Goal: Information Seeking & Learning: Find contact information

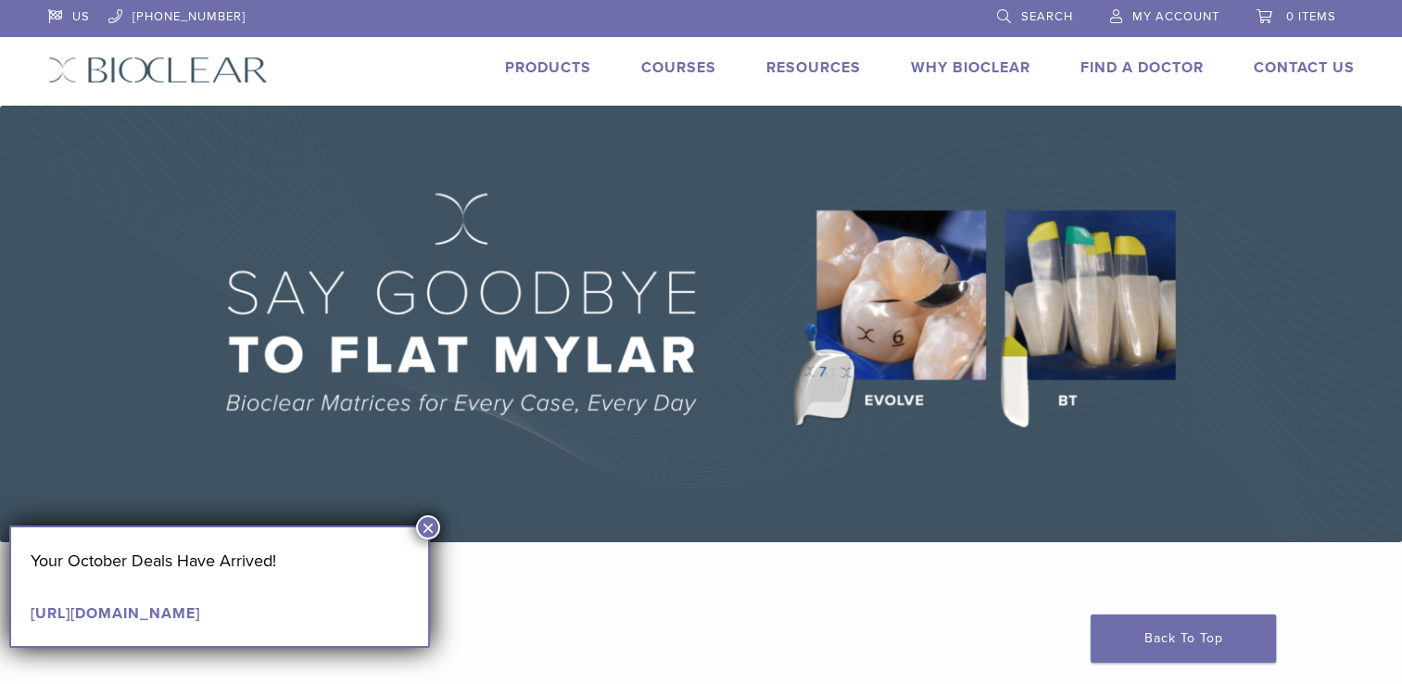
click at [430, 526] on button "×" at bounding box center [428, 527] width 24 height 24
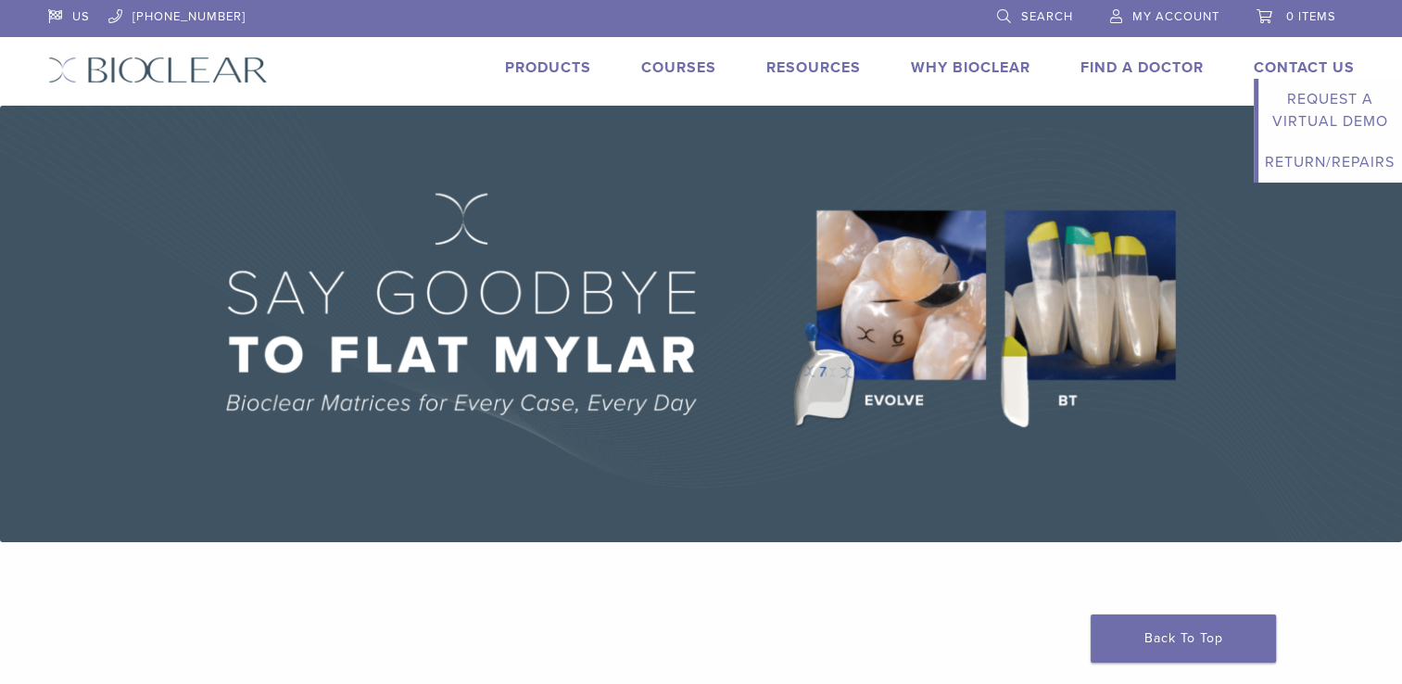
click at [1302, 69] on link "Contact Us" at bounding box center [1304, 67] width 101 height 19
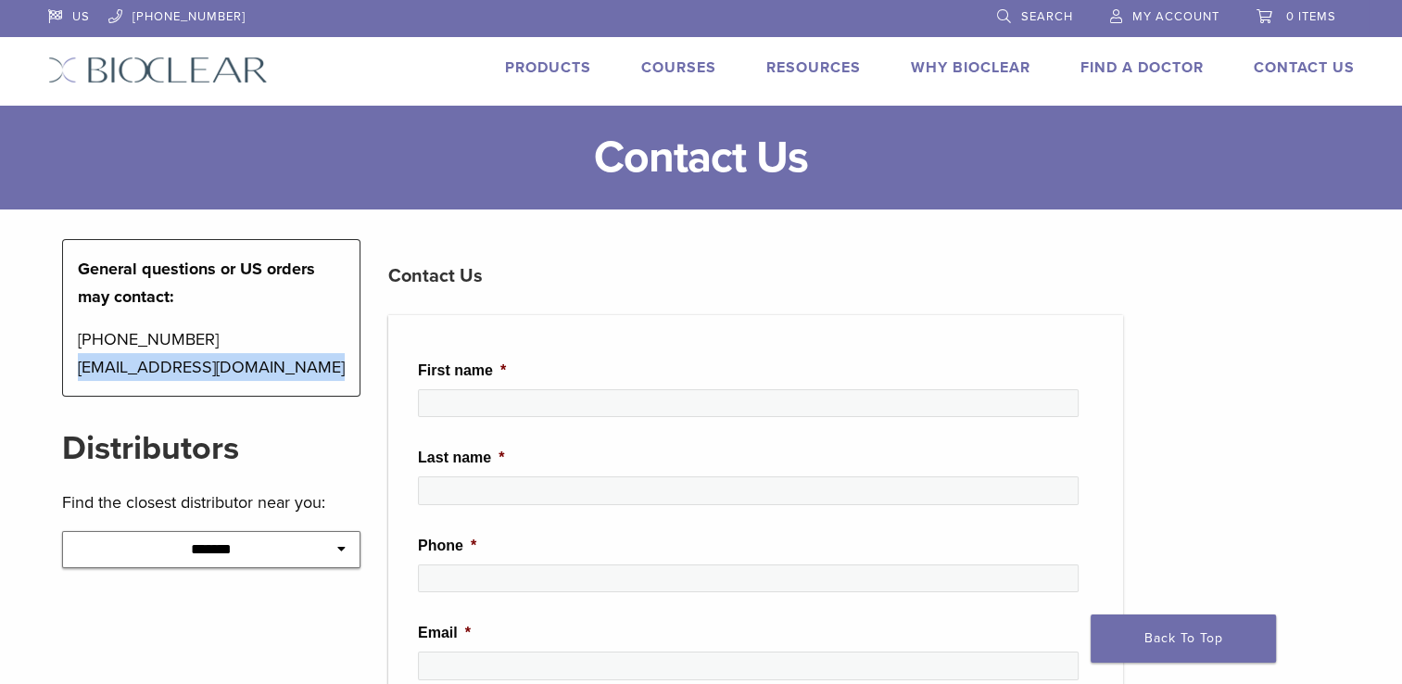
drag, startPoint x: 334, startPoint y: 364, endPoint x: 64, endPoint y: 374, distance: 269.9
click at [64, 374] on div "General questions or US orders may contact: [PHONE_NUMBER] [EMAIL_ADDRESS][DOMA…" at bounding box center [211, 318] width 299 height 158
copy p "[EMAIL_ADDRESS][DOMAIN_NAME]"
